Goal: Task Accomplishment & Management: Manage account settings

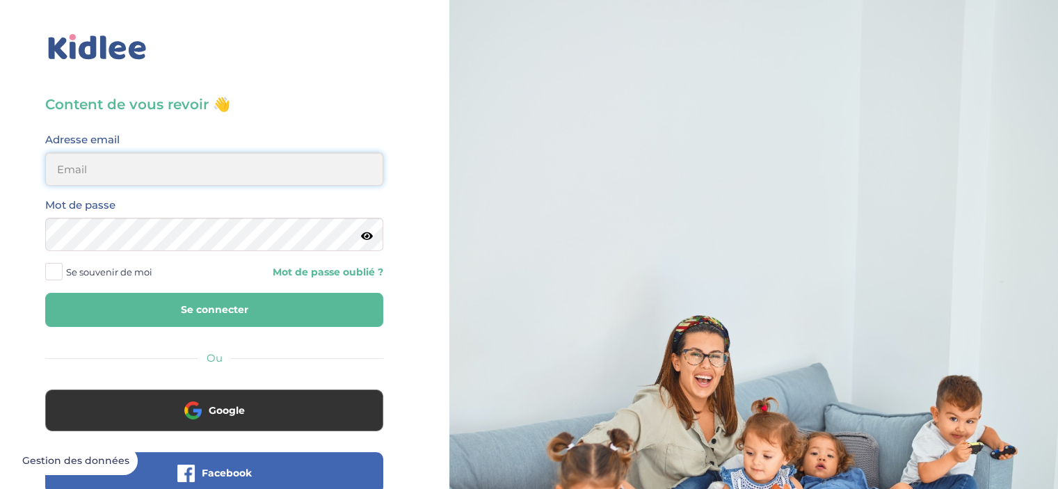
type input "ecomhouari@gmail.com"
click at [123, 277] on span "Se souvenir de moi" at bounding box center [109, 272] width 86 height 18
click at [0, 0] on input "Se souvenir de moi" at bounding box center [0, 0] width 0 height 0
click at [136, 314] on button "Se connecter" at bounding box center [214, 310] width 338 height 34
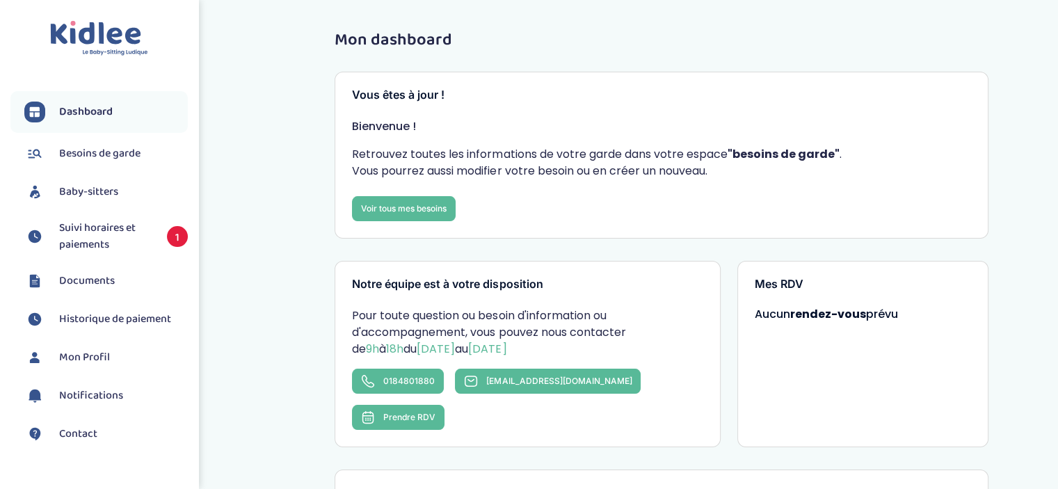
click at [110, 240] on span "Suivi horaires et paiements" at bounding box center [106, 236] width 94 height 33
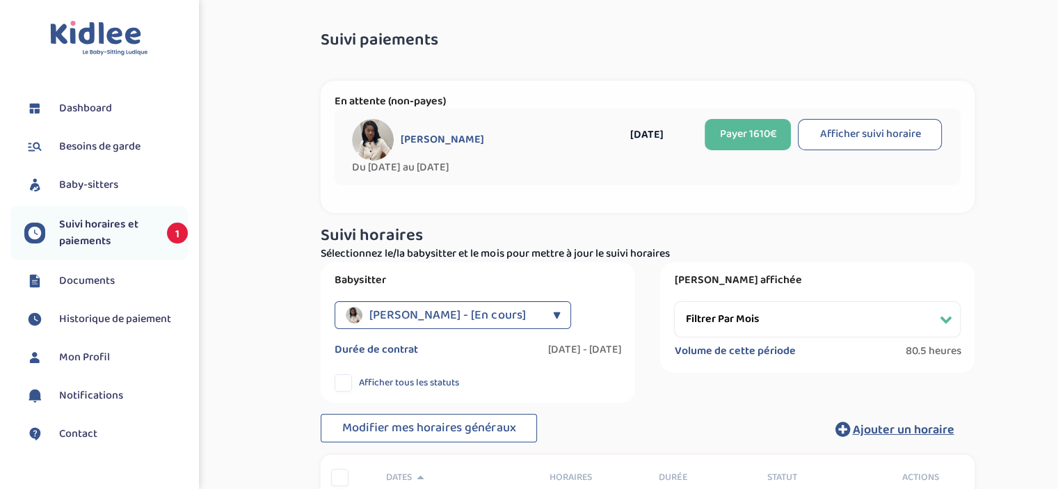
click at [919, 134] on button "Afficher suivi horaire" at bounding box center [870, 134] width 144 height 31
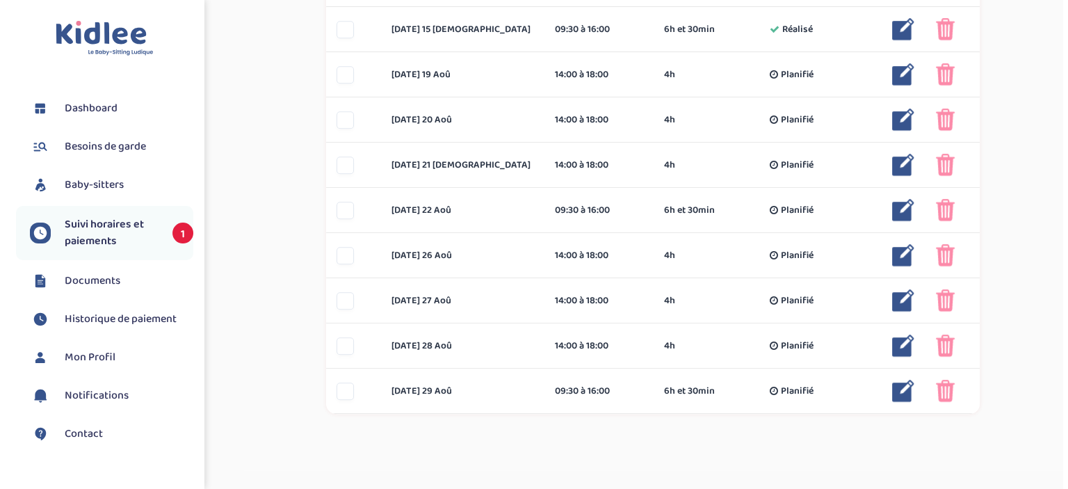
scroll to position [842, 0]
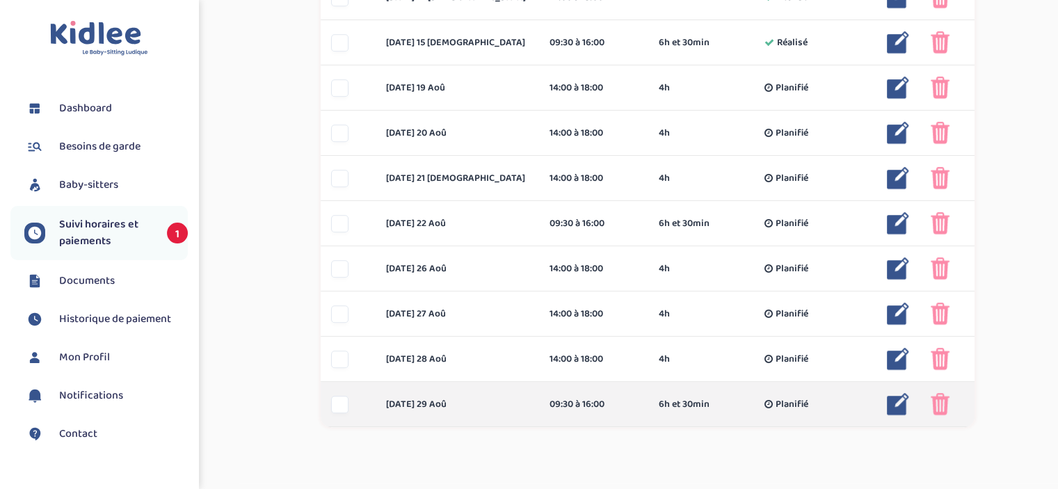
click at [900, 400] on img at bounding box center [898, 404] width 22 height 22
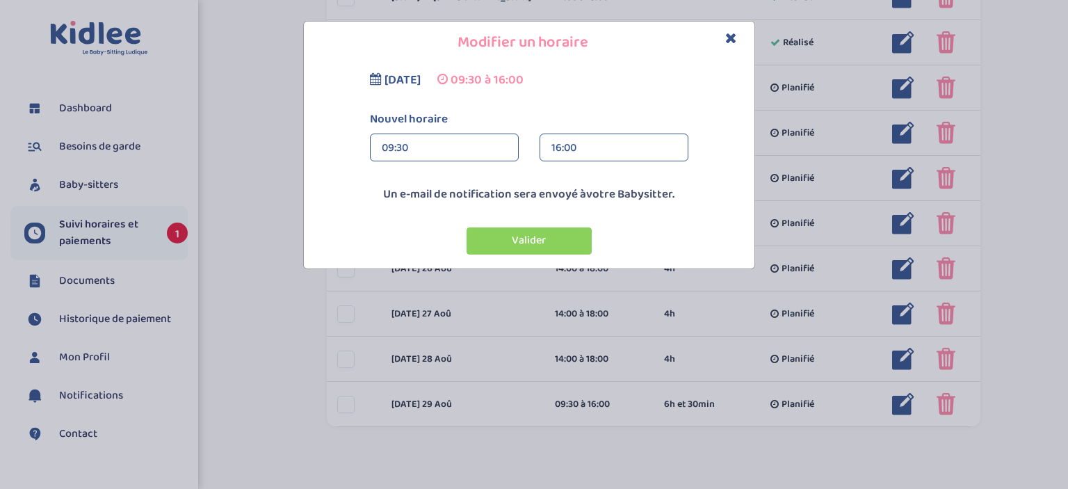
click at [399, 136] on div "09:30" at bounding box center [444, 148] width 125 height 28
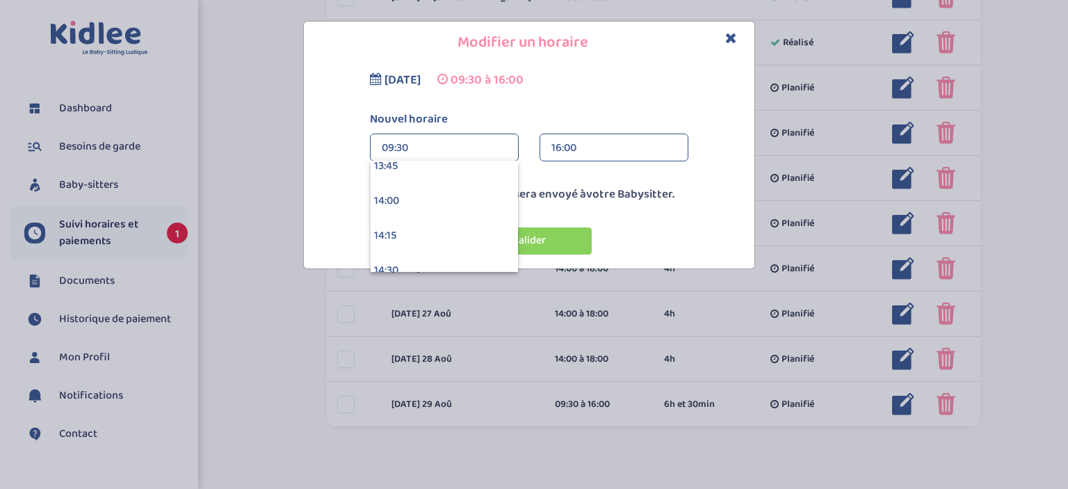
scroll to position [1924, 0]
click at [439, 210] on div "14:00" at bounding box center [444, 201] width 147 height 35
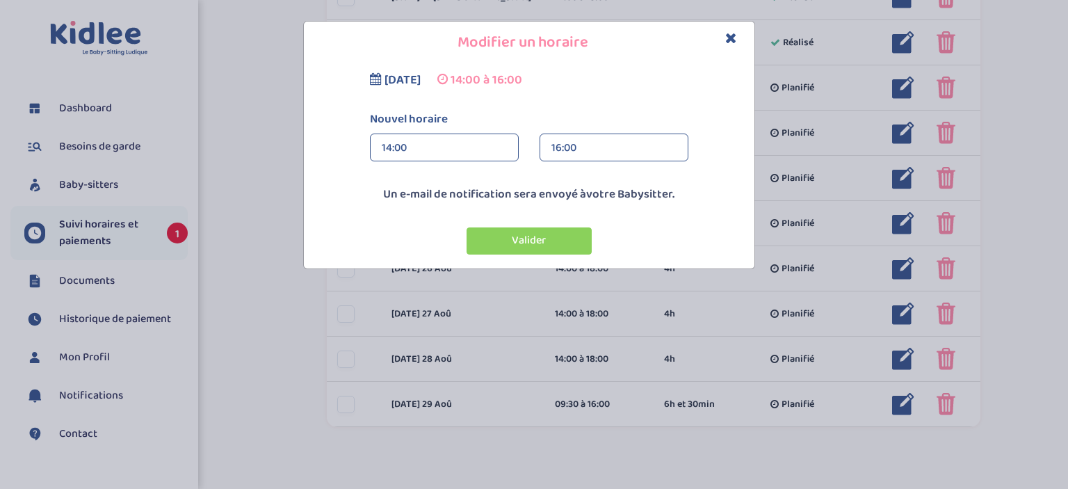
click at [588, 150] on div "16:00" at bounding box center [614, 148] width 125 height 28
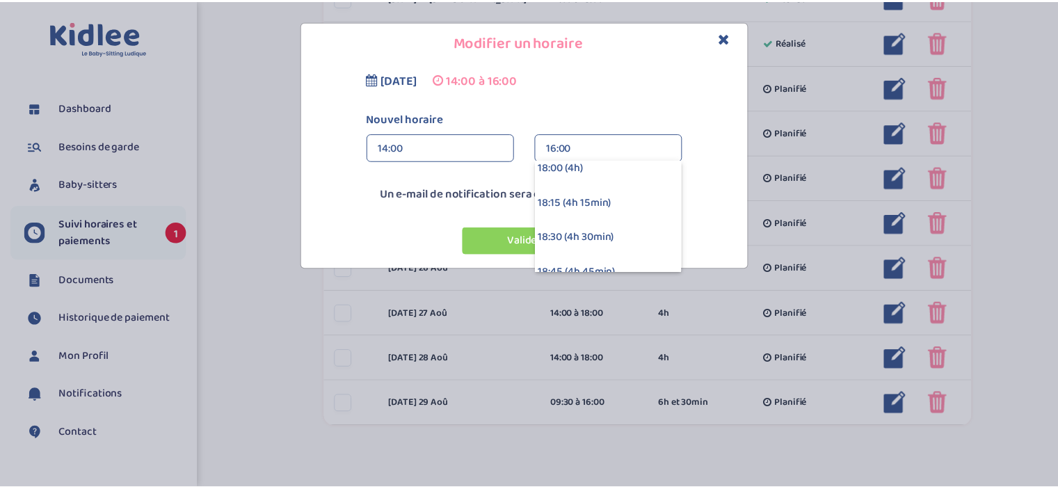
scroll to position [531, 0]
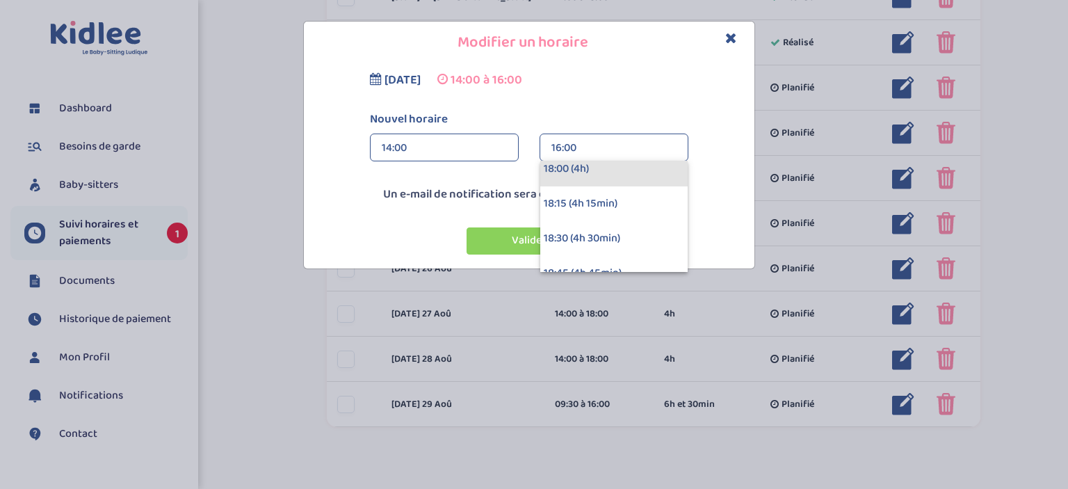
click at [579, 168] on div "18:00 (4h)" at bounding box center [613, 169] width 147 height 35
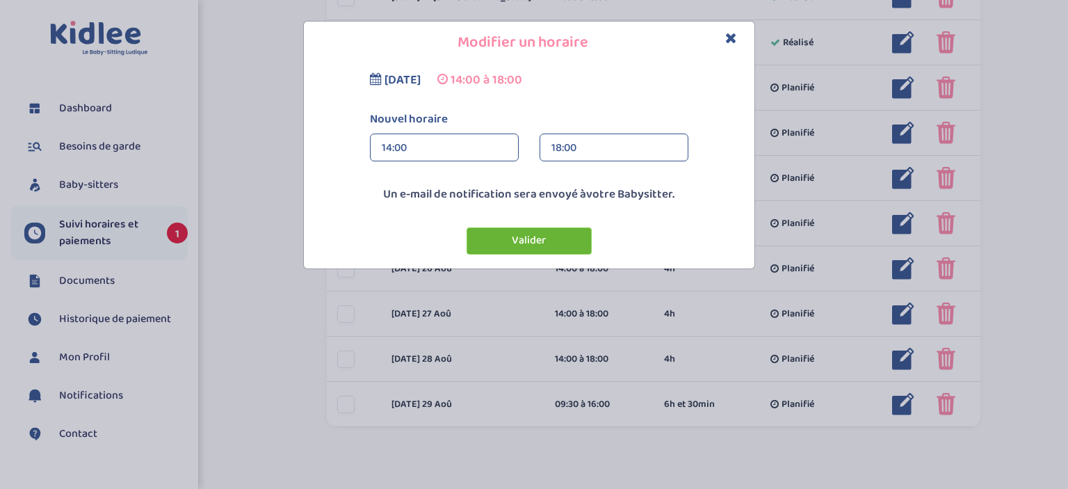
click at [515, 236] on button "Valider" at bounding box center [529, 240] width 125 height 27
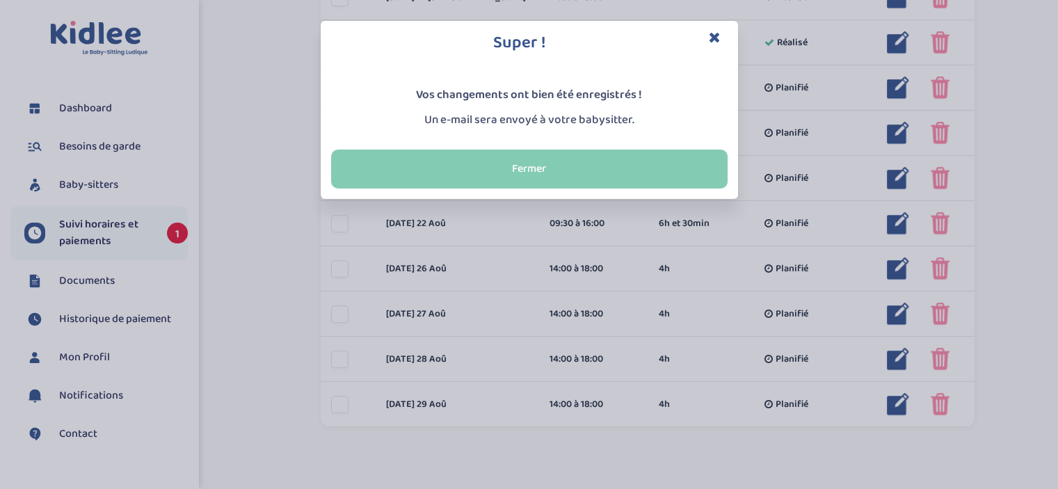
click at [527, 161] on button "Fermer" at bounding box center [529, 169] width 396 height 39
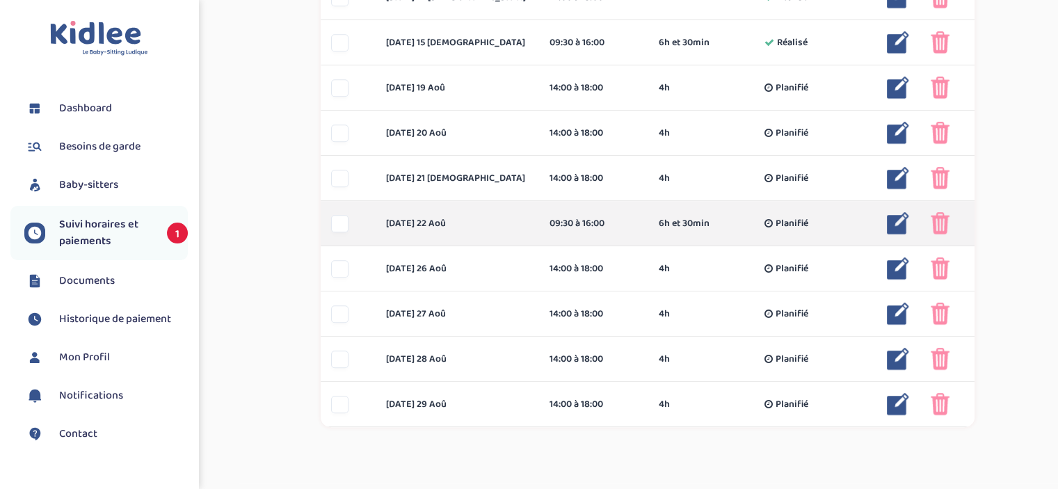
click at [949, 230] on div at bounding box center [979, 223] width 97 height 22
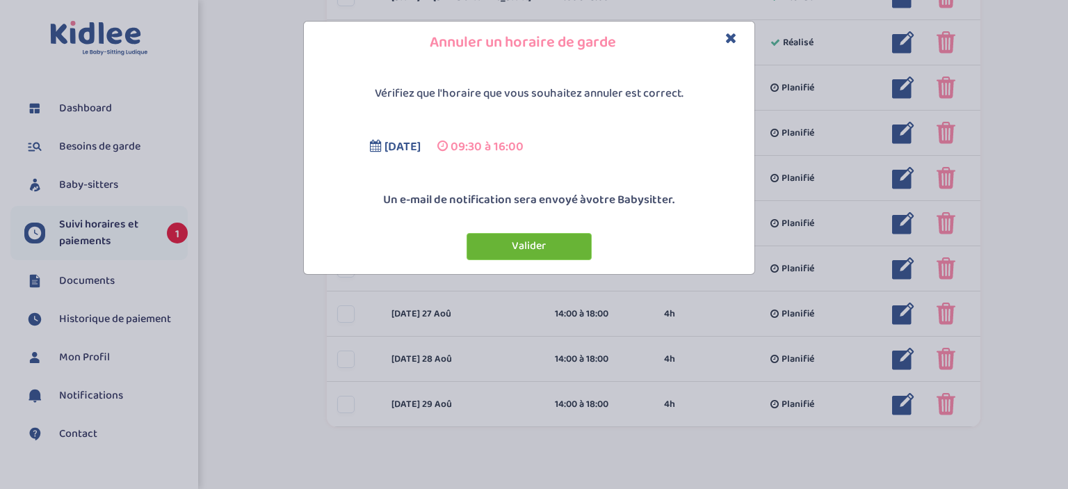
click at [554, 246] on button "Valider" at bounding box center [529, 246] width 125 height 27
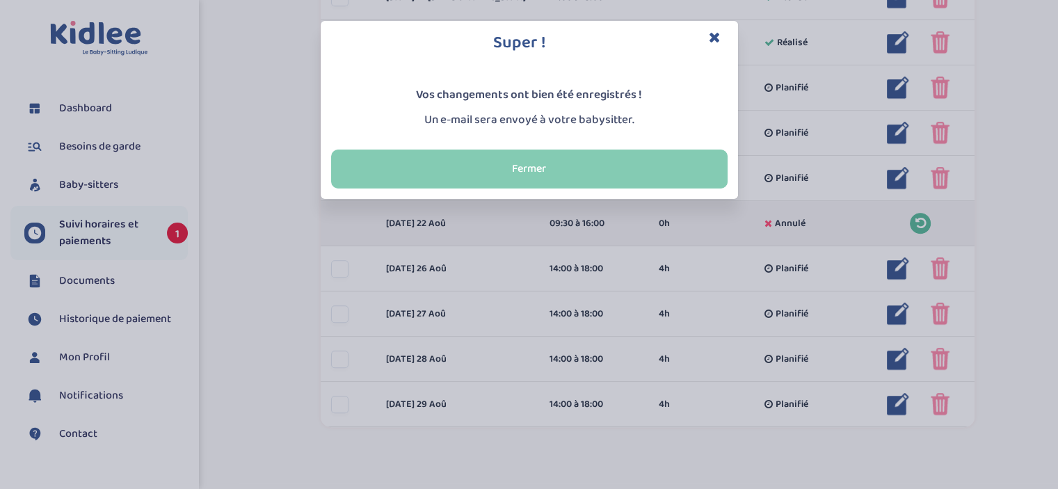
click at [654, 171] on button "Fermer" at bounding box center [529, 169] width 396 height 39
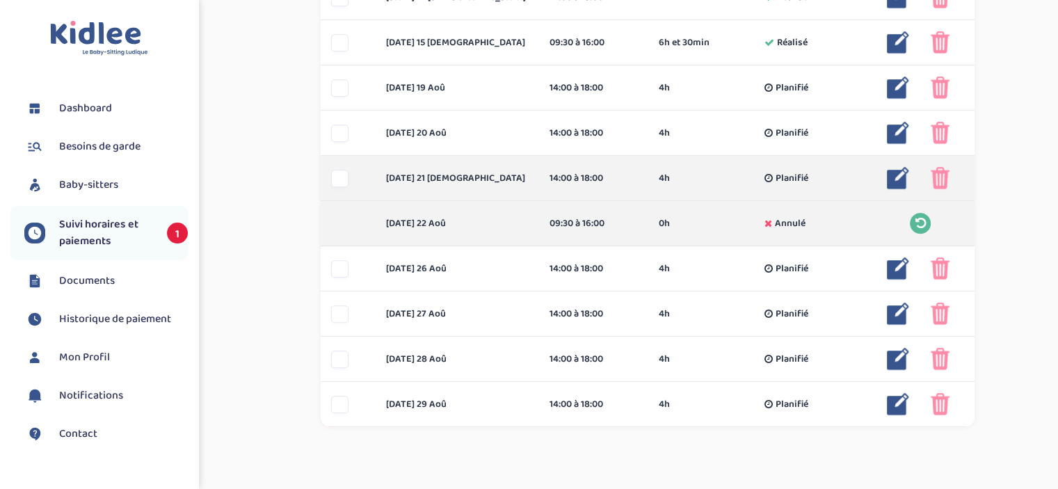
click at [942, 184] on img at bounding box center [940, 178] width 19 height 22
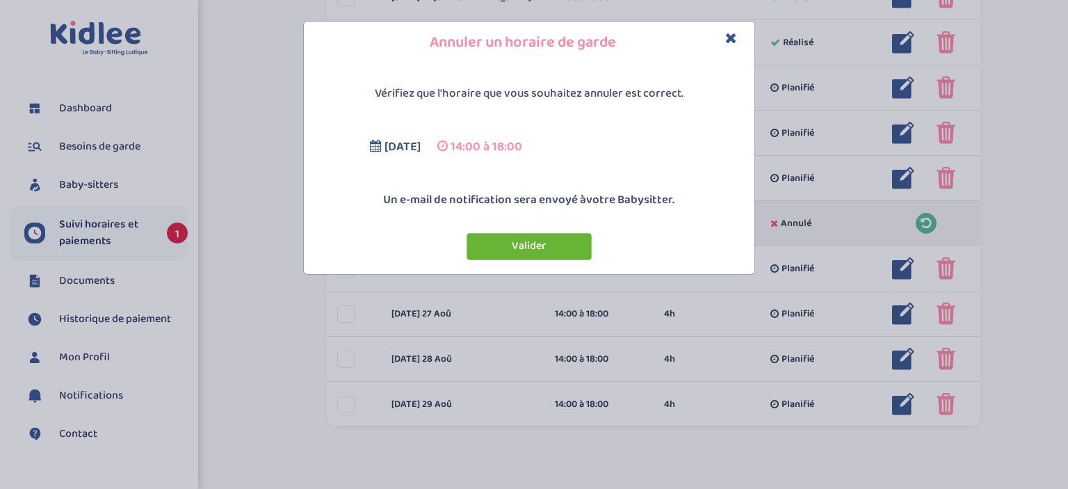
click at [497, 241] on button "Valider" at bounding box center [529, 246] width 125 height 27
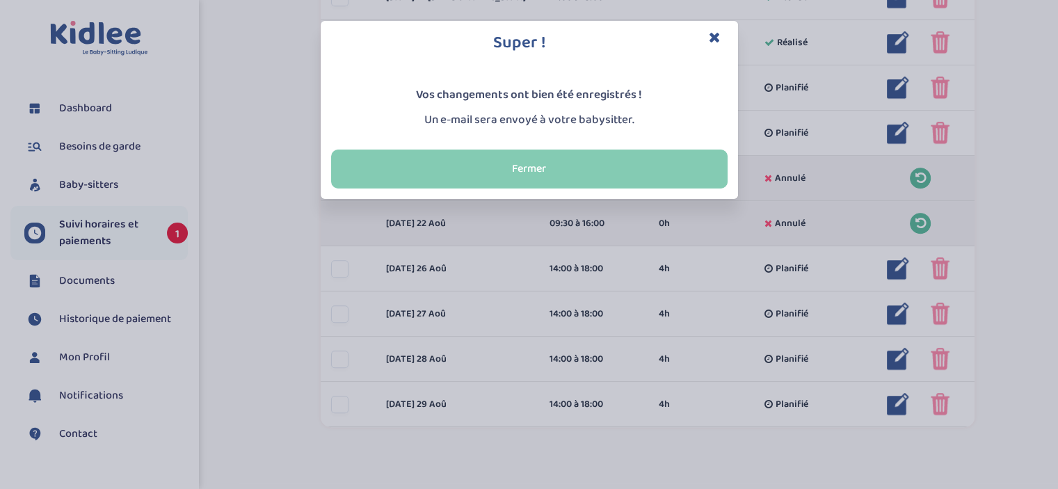
click at [613, 161] on button "Fermer" at bounding box center [529, 169] width 396 height 39
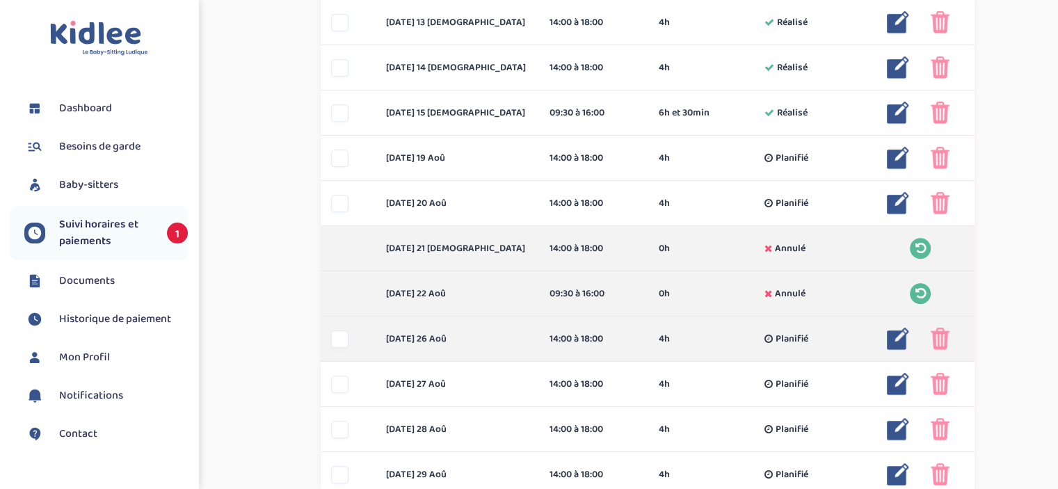
scroll to position [758, 0]
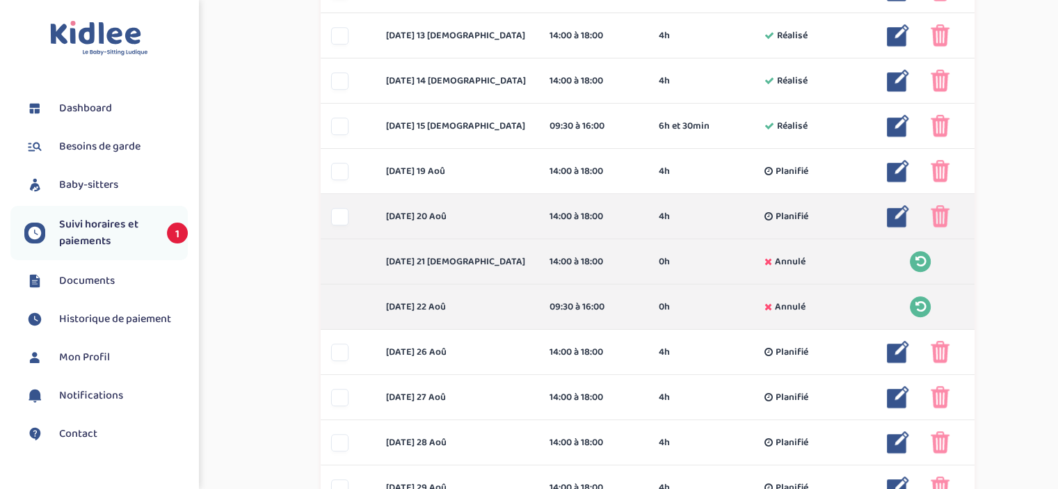
click at [937, 211] on img at bounding box center [940, 216] width 19 height 22
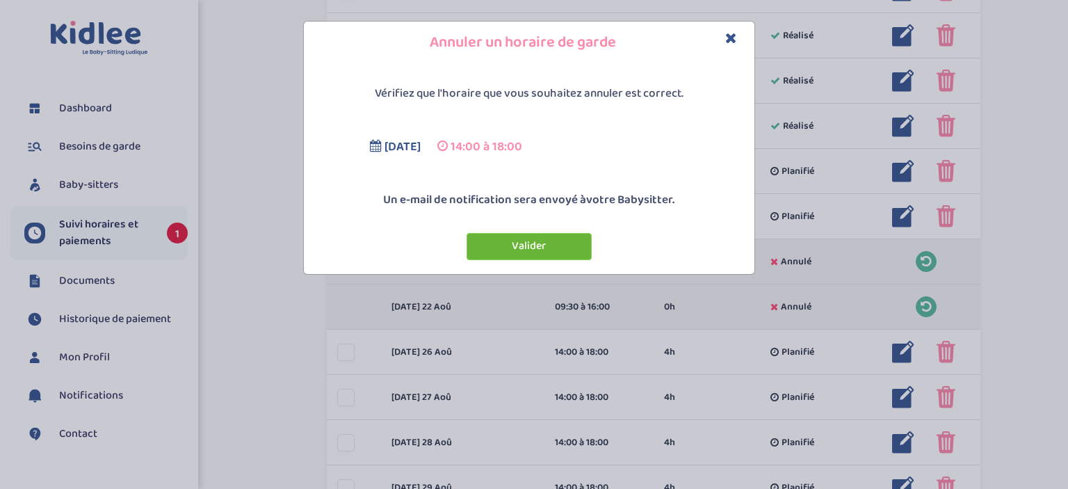
click at [578, 245] on button "Valider" at bounding box center [529, 246] width 125 height 27
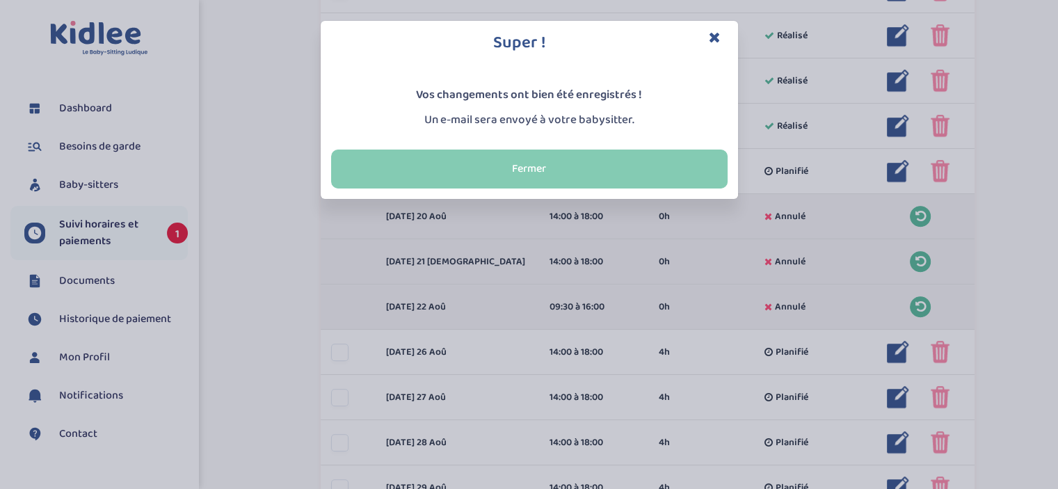
click at [615, 161] on button "Fermer" at bounding box center [529, 169] width 396 height 39
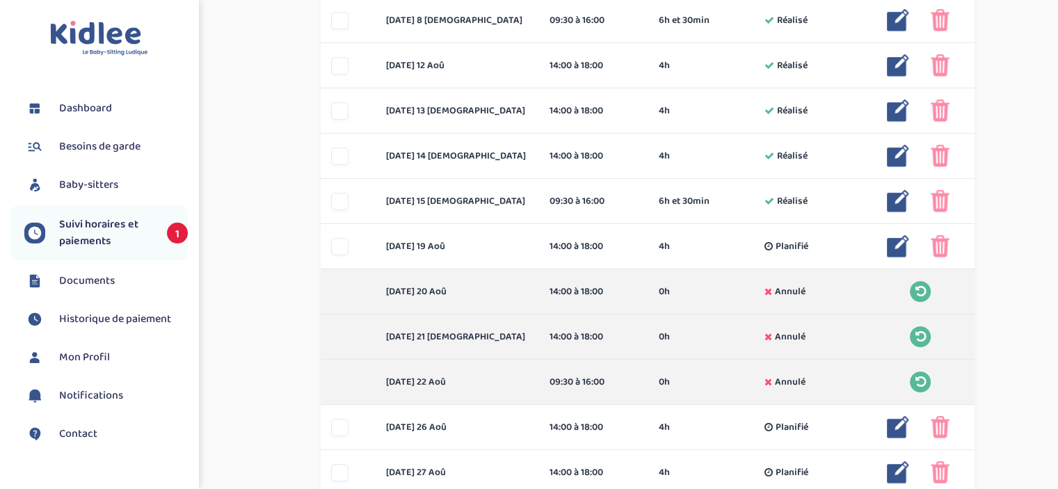
scroll to position [682, 0]
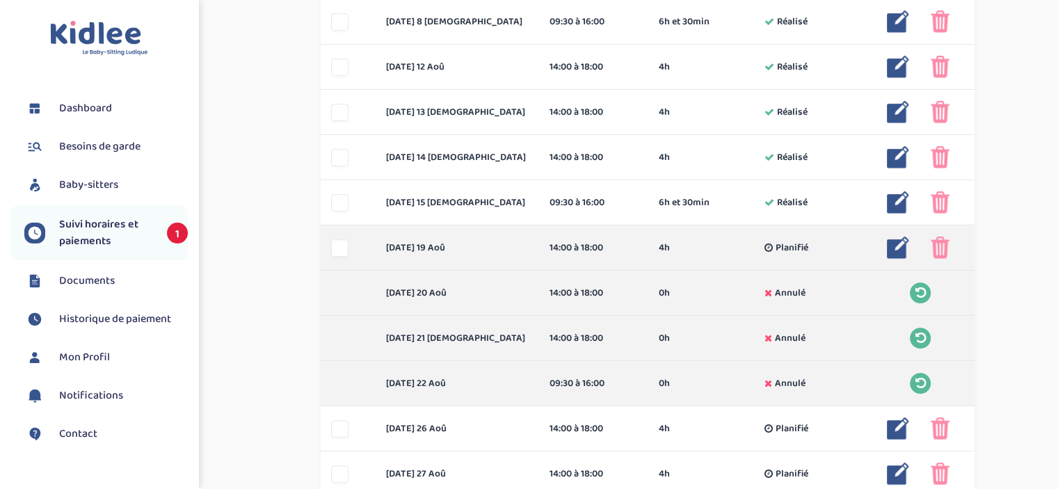
click at [937, 252] on img at bounding box center [940, 247] width 19 height 22
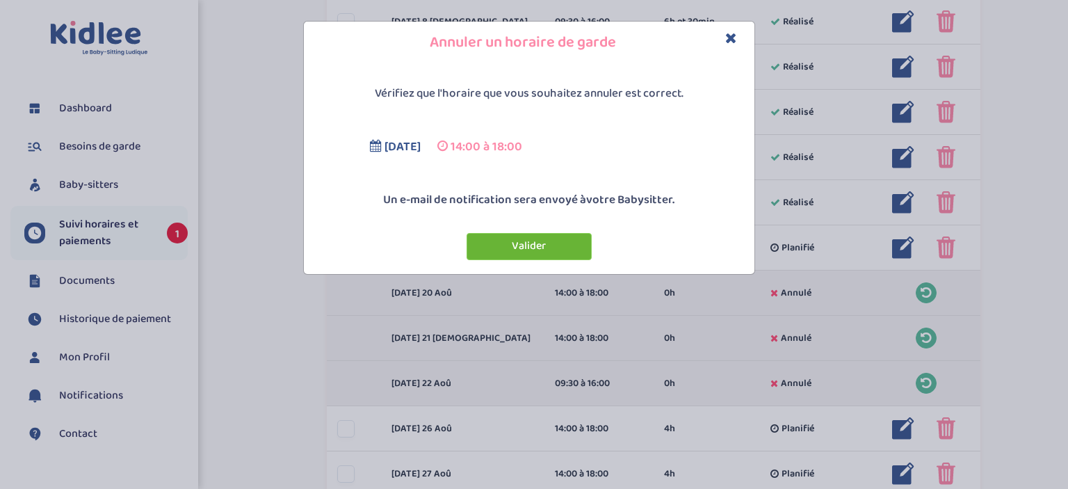
click at [492, 241] on button "Valider" at bounding box center [529, 246] width 125 height 27
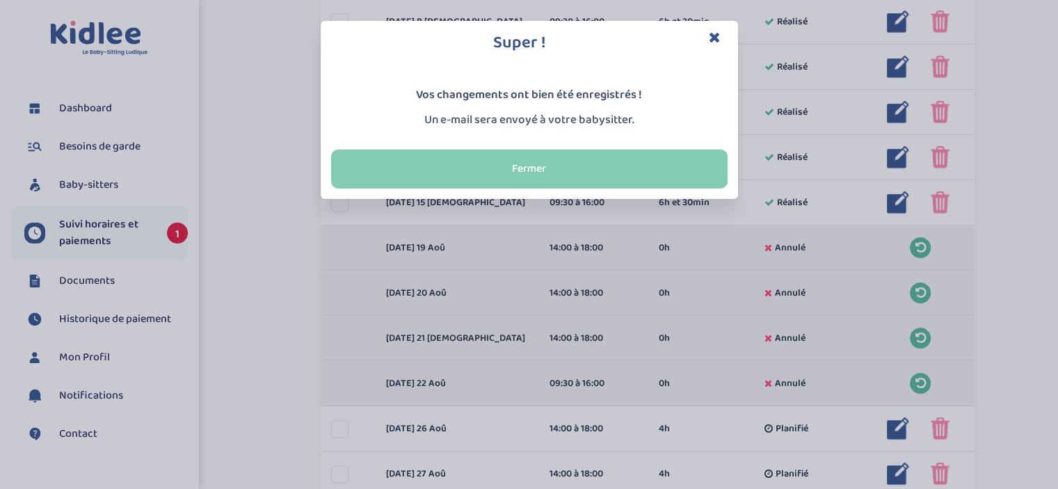
click at [605, 152] on button "Fermer" at bounding box center [529, 169] width 396 height 39
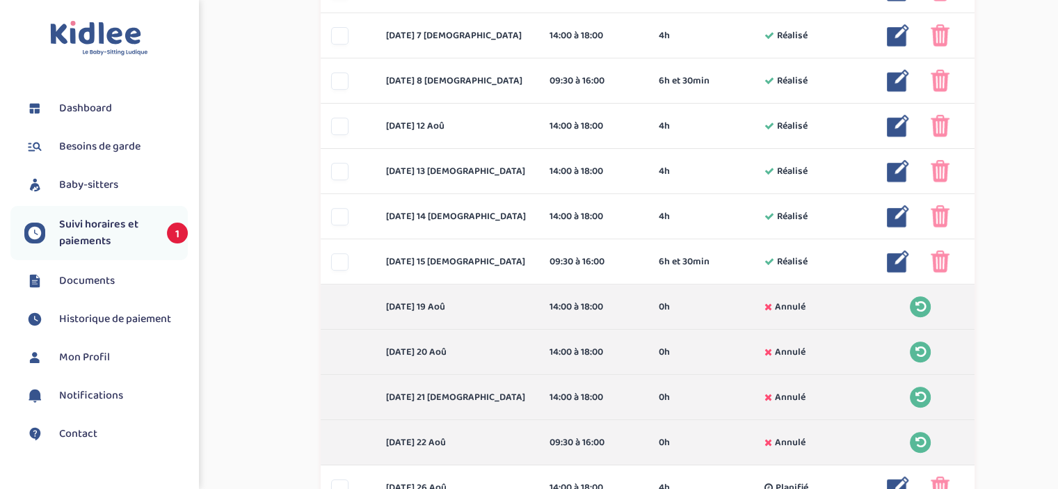
scroll to position [615, 0]
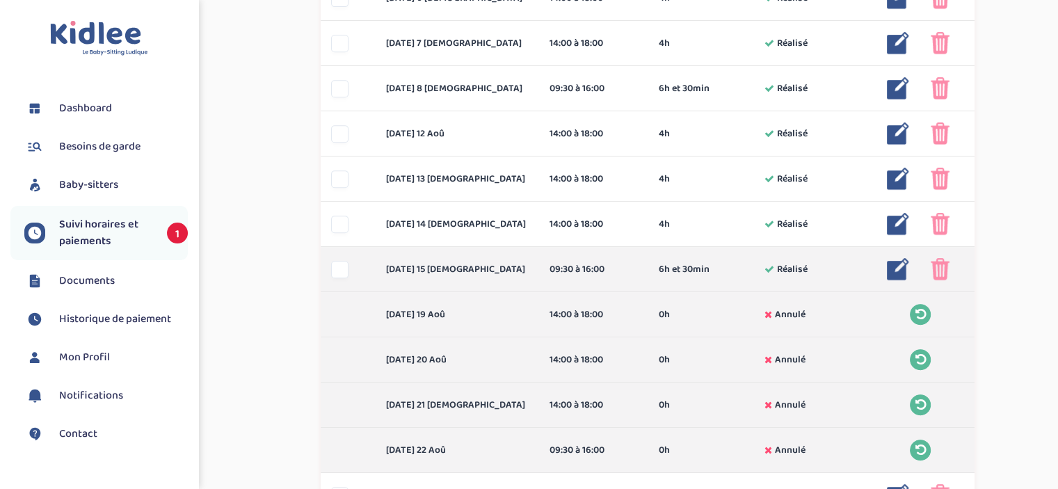
click at [931, 271] on img at bounding box center [940, 269] width 19 height 22
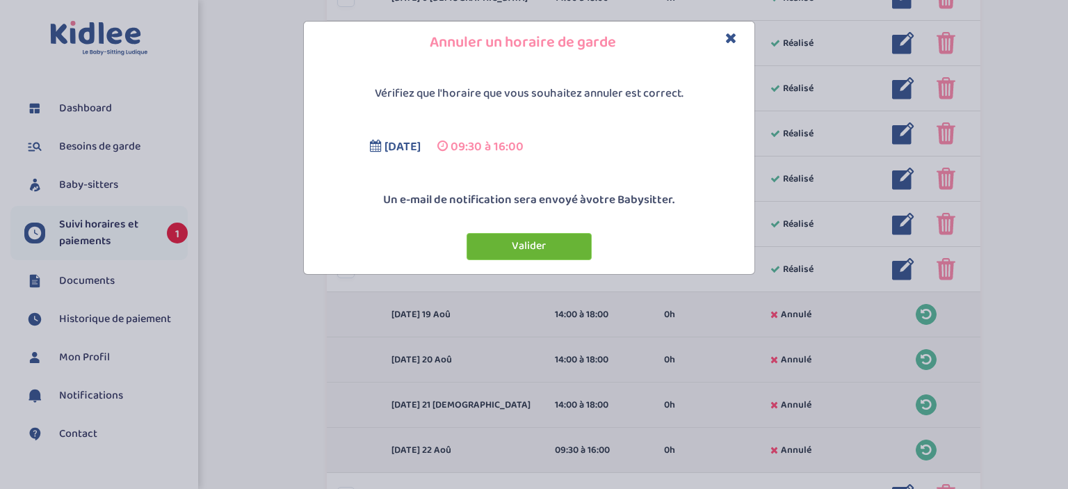
click at [517, 252] on button "Valider" at bounding box center [529, 246] width 125 height 27
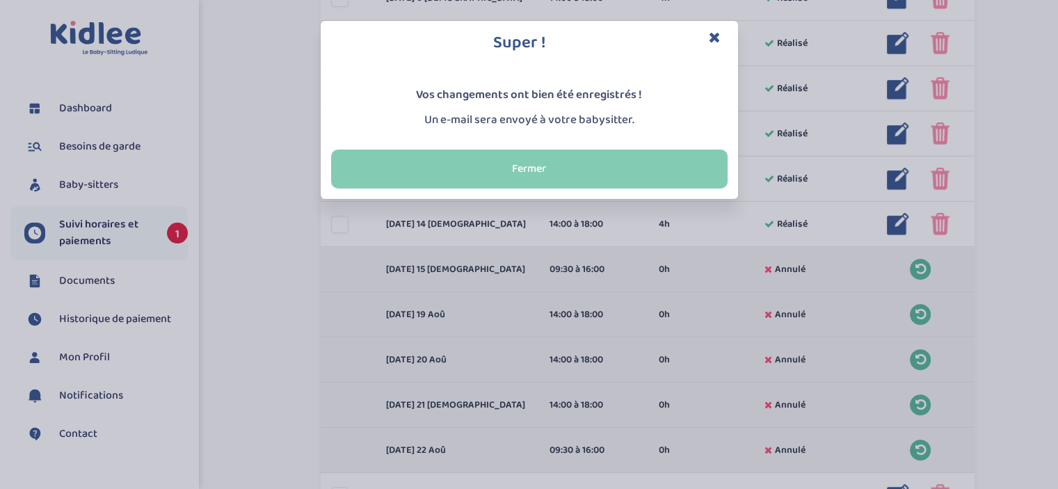
click at [655, 158] on button "Fermer" at bounding box center [529, 169] width 396 height 39
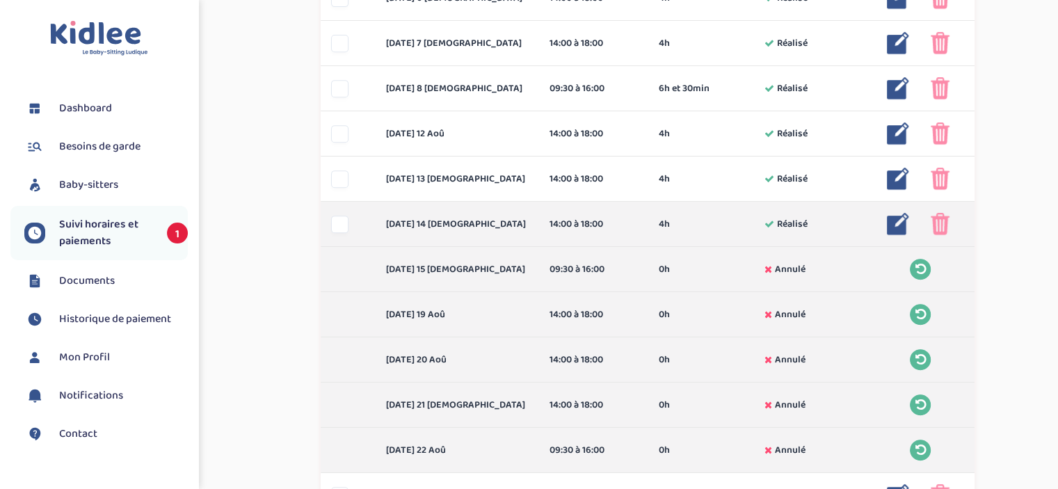
click at [938, 230] on img at bounding box center [940, 224] width 19 height 22
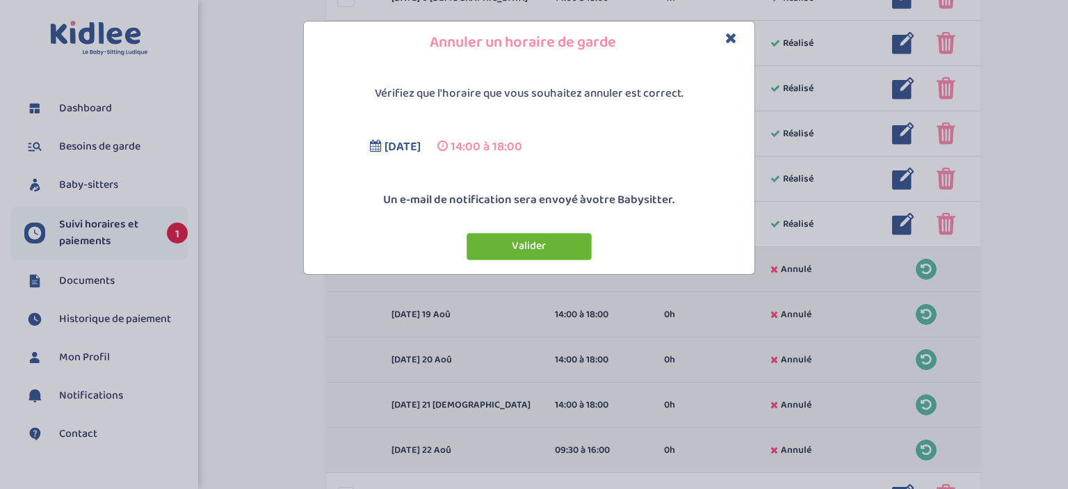
click at [517, 244] on button "Valider" at bounding box center [529, 246] width 125 height 27
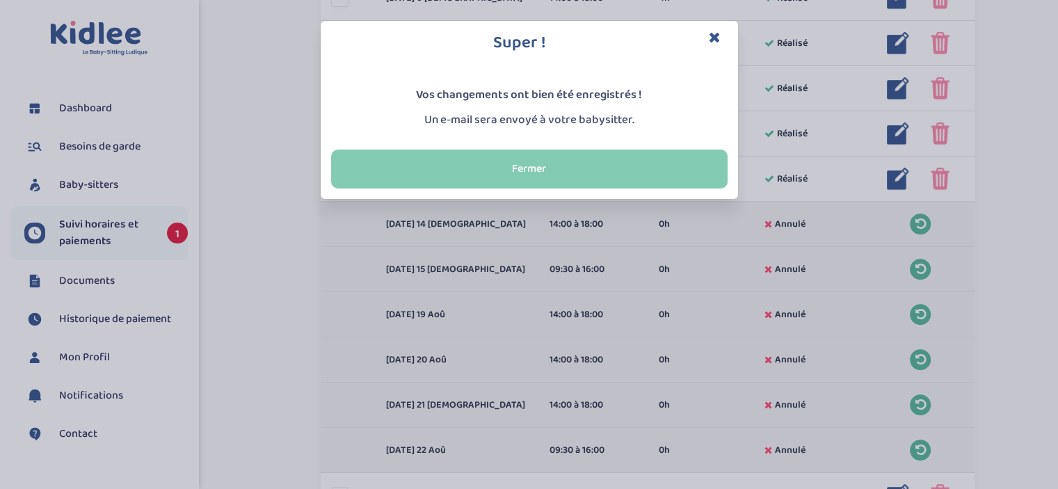
click at [512, 163] on button "Fermer" at bounding box center [529, 169] width 396 height 39
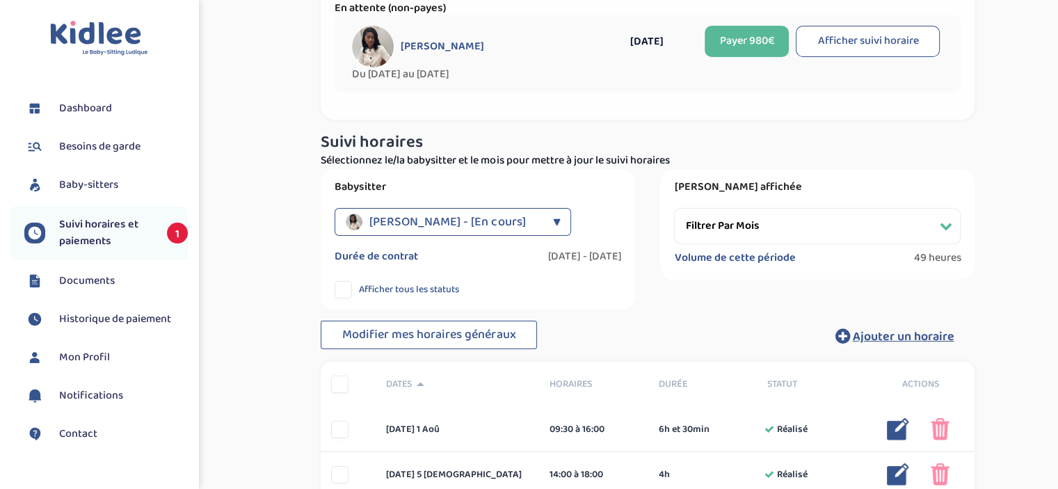
scroll to position [0, 0]
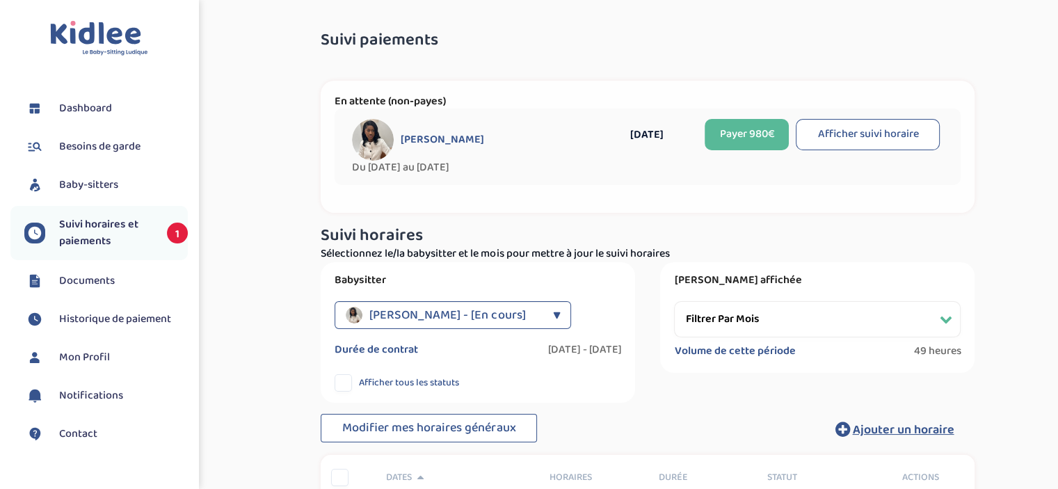
click at [748, 308] on select "Filtrer par mois juillet 2025 août 2025" at bounding box center [817, 319] width 287 height 36
click at [674, 301] on select "Filtrer par mois juillet 2025 août 2025" at bounding box center [817, 319] width 287 height 36
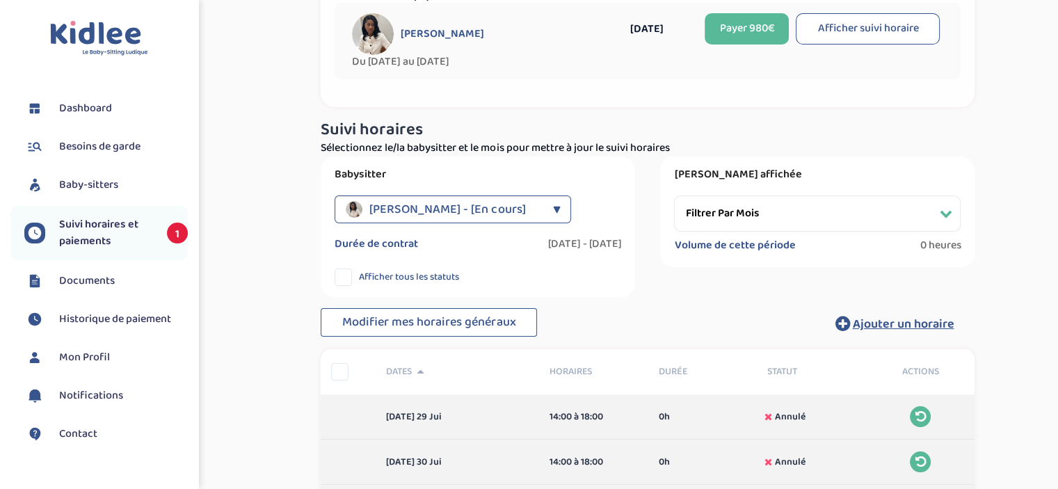
scroll to position [105, 0]
click at [721, 207] on select "Filtrer par mois juillet 2025 août 2025" at bounding box center [817, 214] width 287 height 36
click at [674, 196] on select "Filtrer par mois juillet 2025 août 2025" at bounding box center [817, 214] width 287 height 36
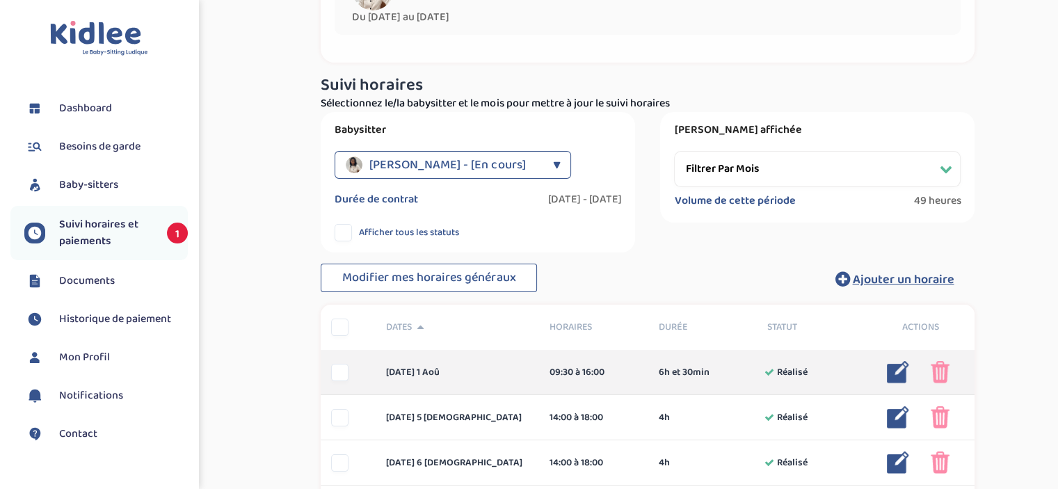
scroll to position [150, 0]
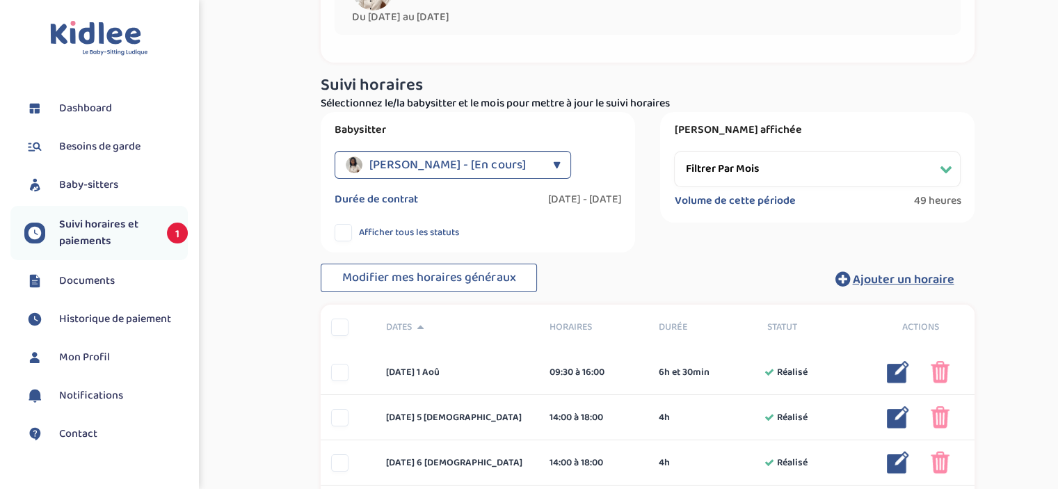
click at [736, 166] on select "Filtrer par mois juillet 2025 août 2025" at bounding box center [817, 169] width 287 height 36
click at [674, 151] on select "Filtrer par mois juillet 2025 août 2025" at bounding box center [817, 169] width 287 height 36
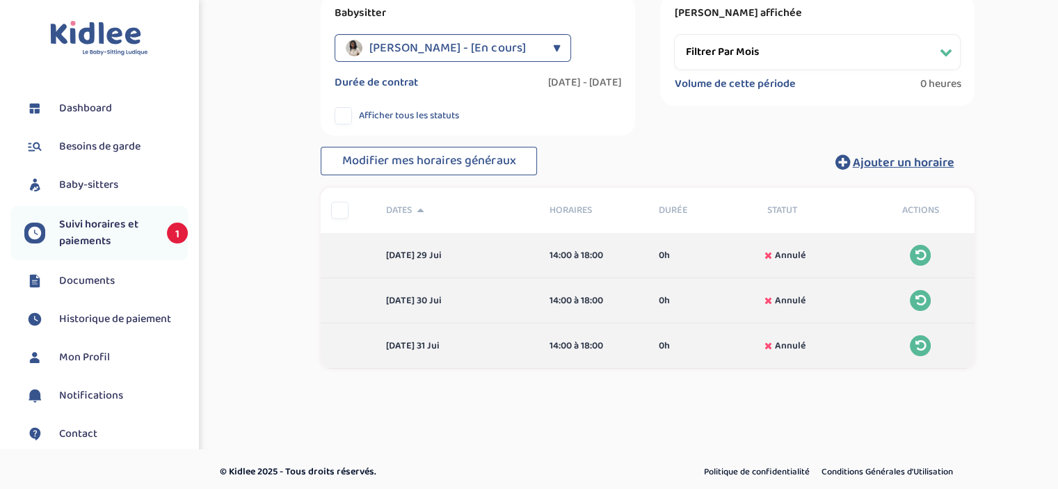
scroll to position [268, 0]
click at [706, 54] on select "Filtrer par mois juillet 2025 août 2025" at bounding box center [817, 51] width 287 height 36
select select "[DATE]"
click at [674, 33] on select "Filtrer par mois juillet 2025 août 2025" at bounding box center [817, 51] width 287 height 36
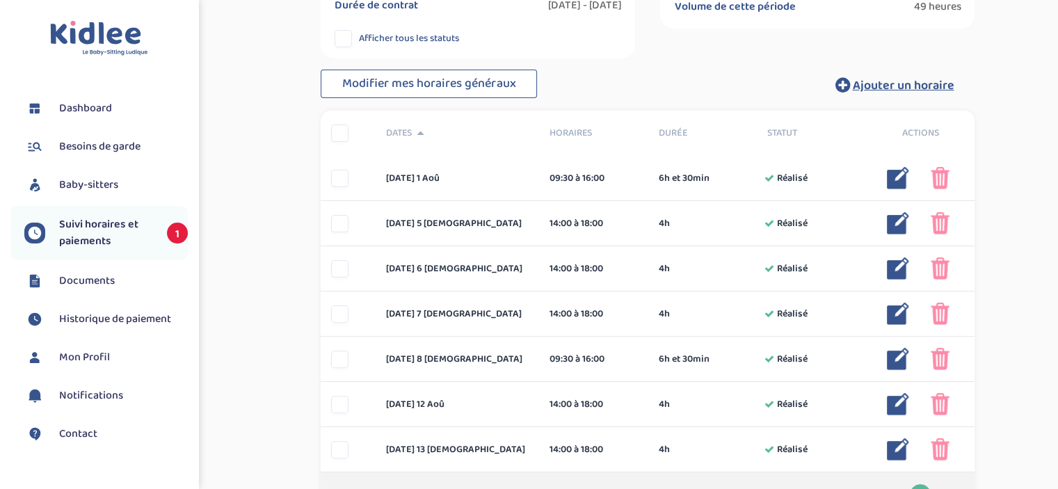
scroll to position [347, 0]
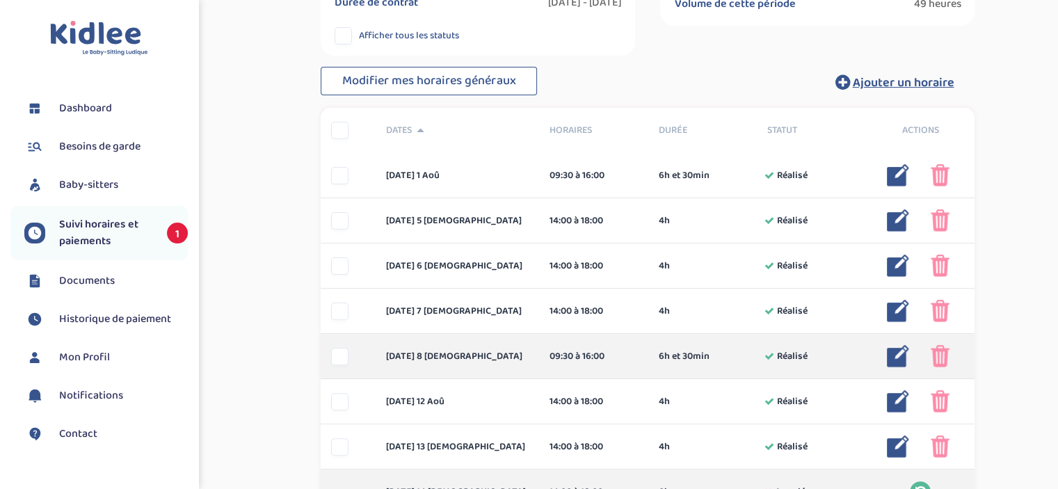
click at [940, 358] on img at bounding box center [940, 356] width 19 height 22
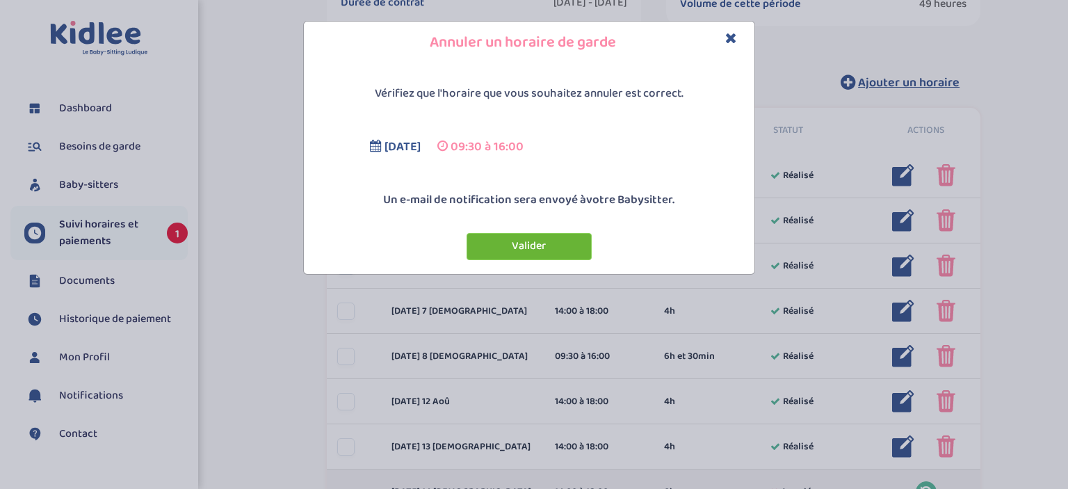
click at [579, 257] on button "Valider" at bounding box center [529, 246] width 125 height 27
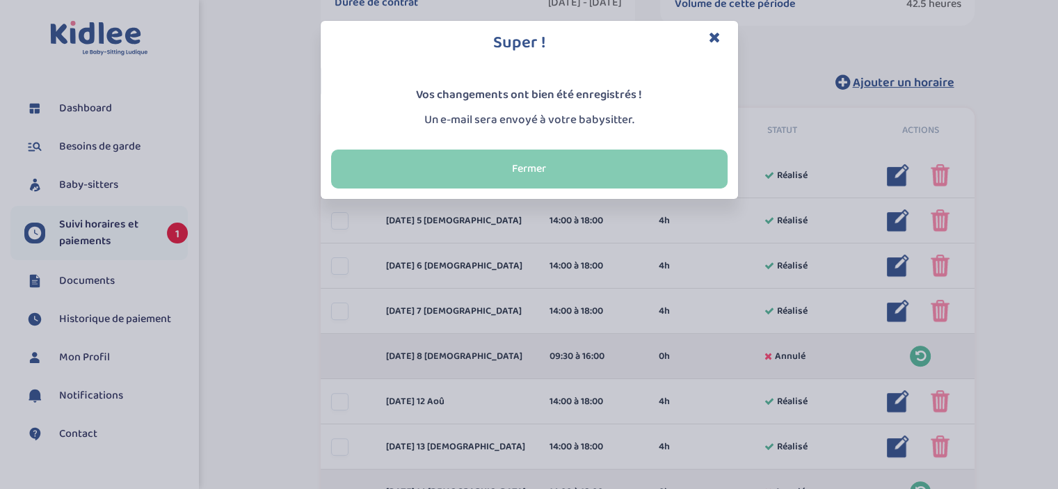
click at [600, 168] on button "Fermer" at bounding box center [529, 169] width 396 height 39
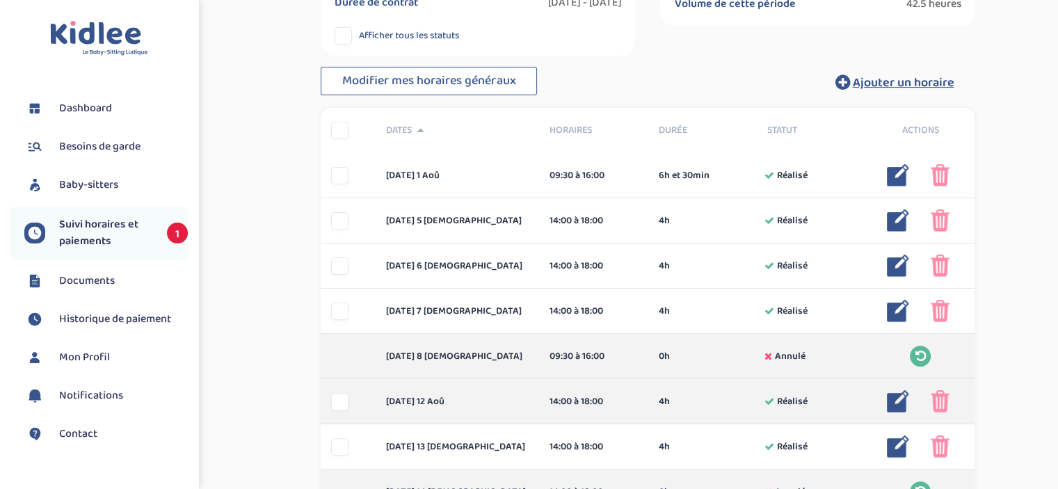
click at [931, 408] on img at bounding box center [940, 401] width 19 height 22
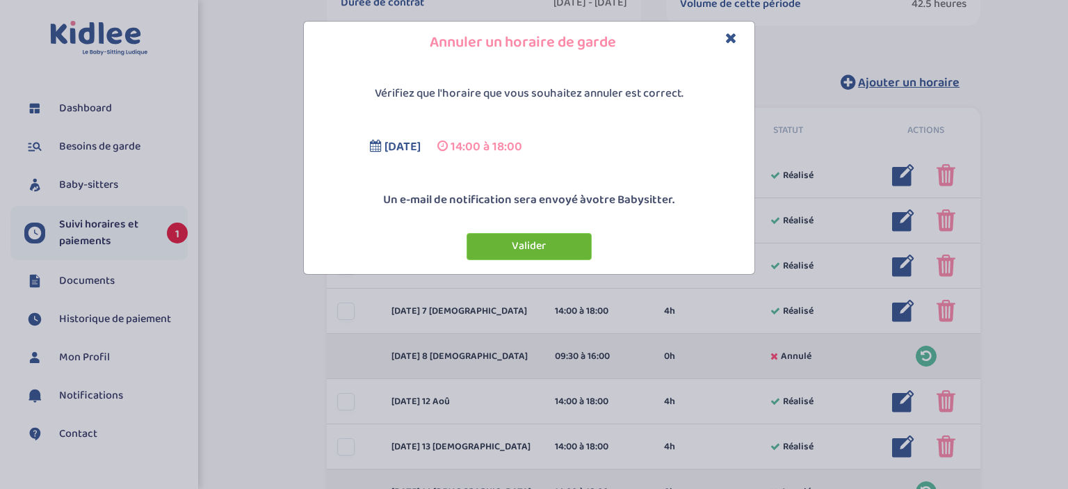
click at [561, 243] on button "Valider" at bounding box center [529, 246] width 125 height 27
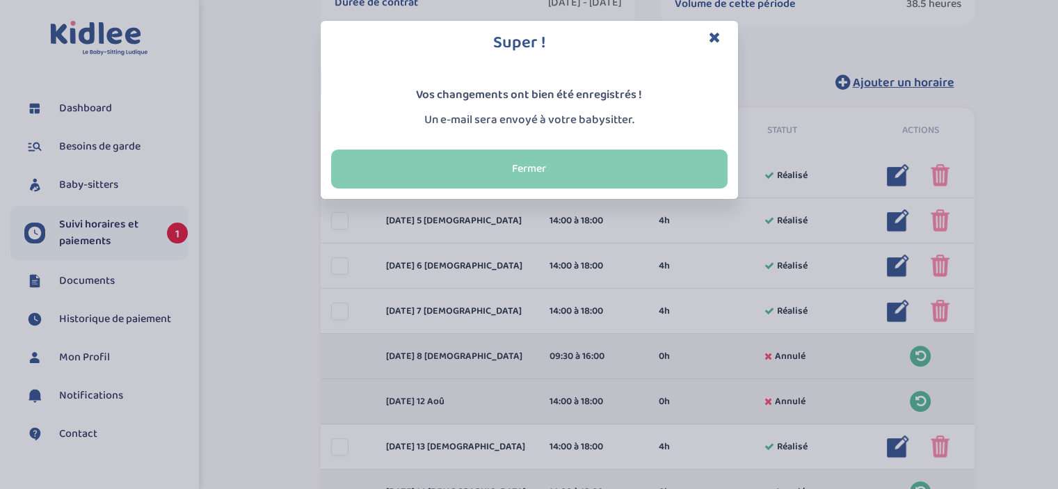
click at [577, 171] on button "Fermer" at bounding box center [529, 169] width 396 height 39
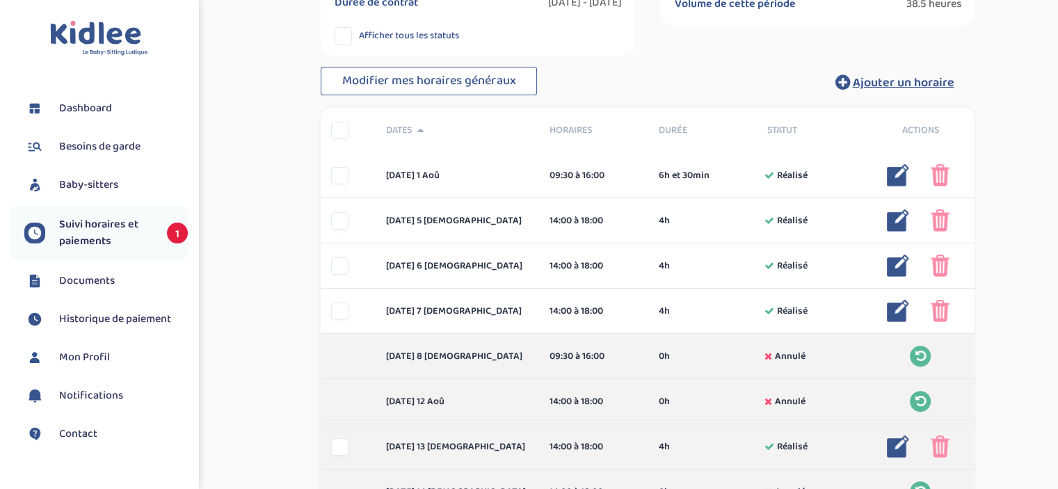
click at [935, 442] on img at bounding box center [940, 446] width 19 height 22
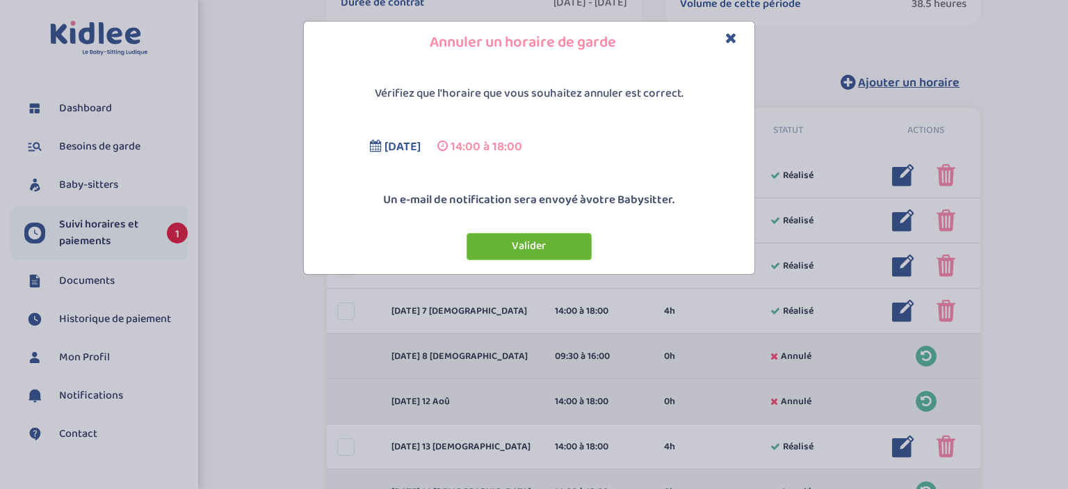
click at [535, 257] on button "Valider" at bounding box center [529, 246] width 125 height 27
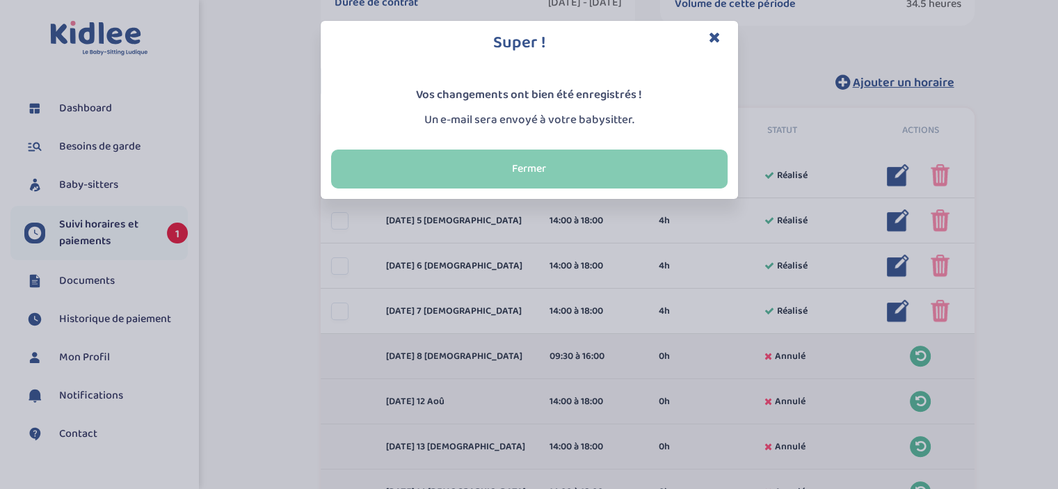
click at [595, 170] on button "Fermer" at bounding box center [529, 169] width 396 height 39
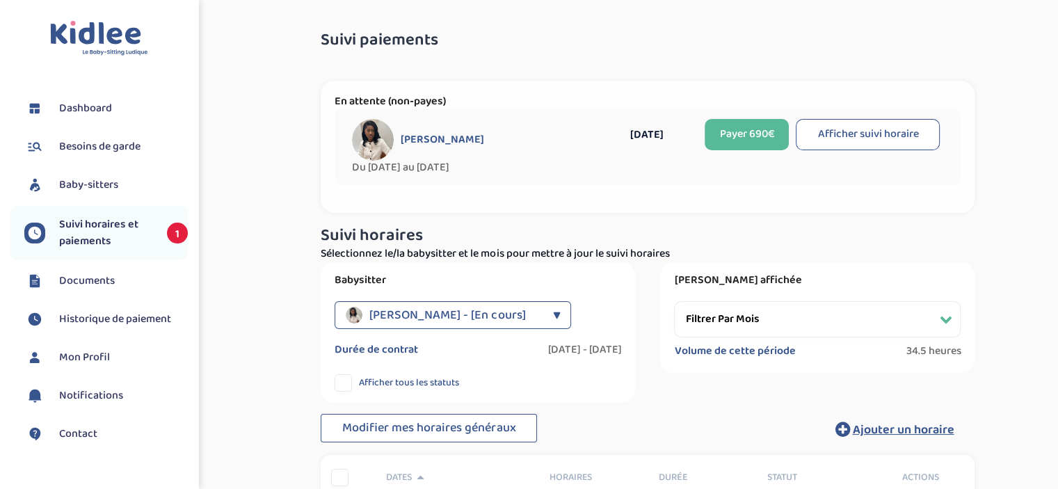
scroll to position [0, 0]
click at [809, 127] on button "Afficher suivi horaire" at bounding box center [868, 134] width 144 height 31
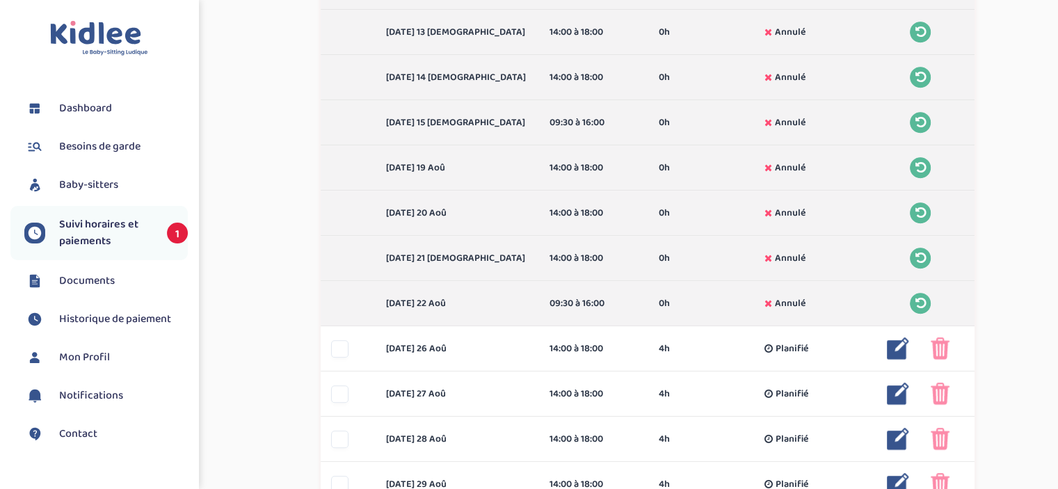
scroll to position [906, 0]
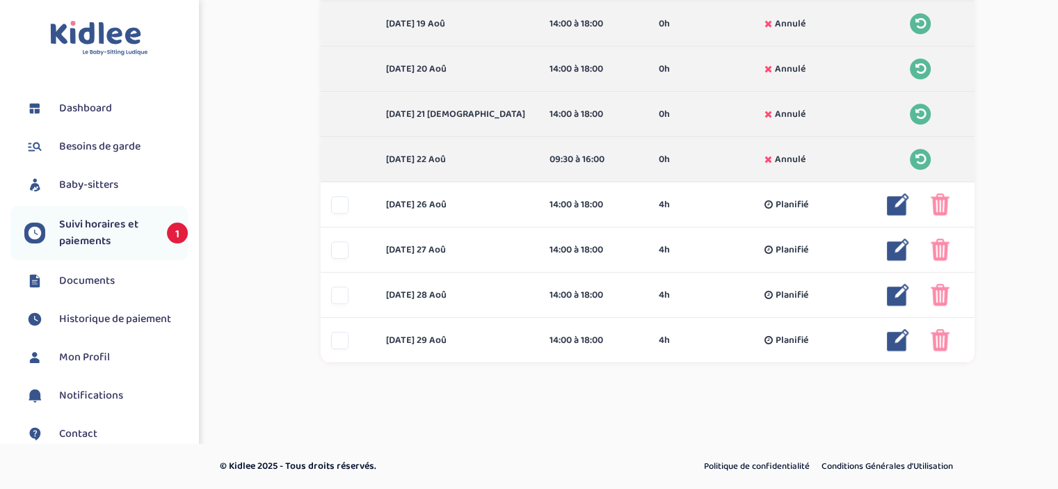
click at [106, 208] on li "Suivi horaires et paiements 1" at bounding box center [98, 233] width 177 height 54
click at [100, 223] on span "Suivi horaires et paiements" at bounding box center [106, 232] width 94 height 33
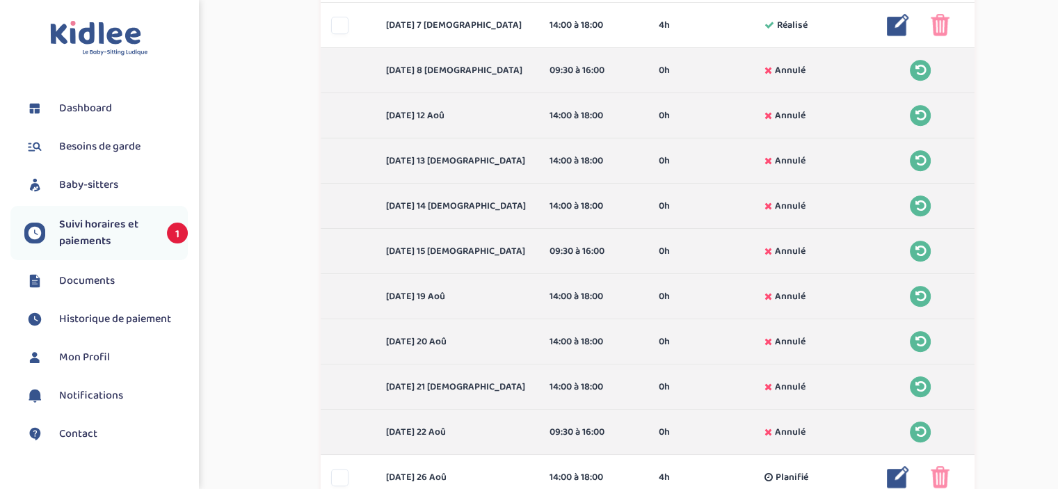
scroll to position [625, 0]
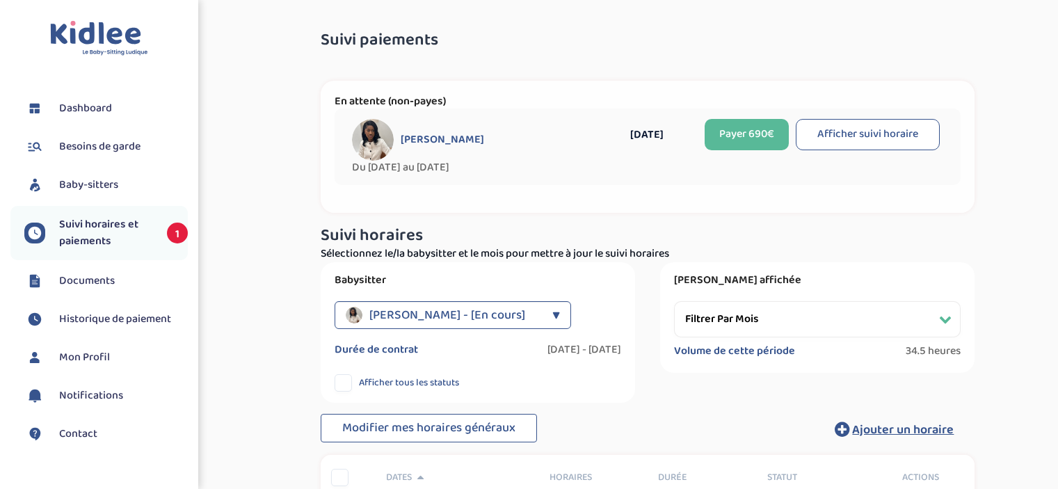
select select "[DATE]"
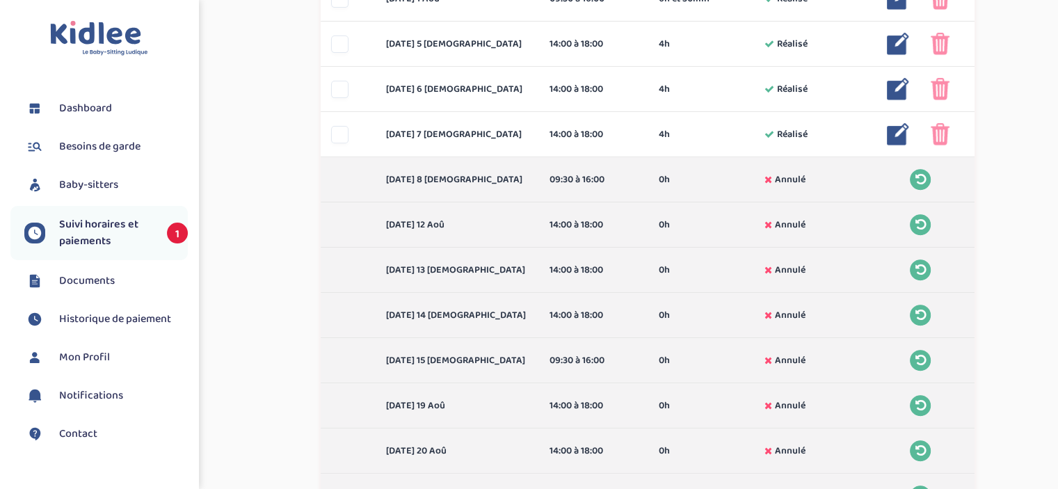
scroll to position [524, 0]
